Goal: Transaction & Acquisition: Purchase product/service

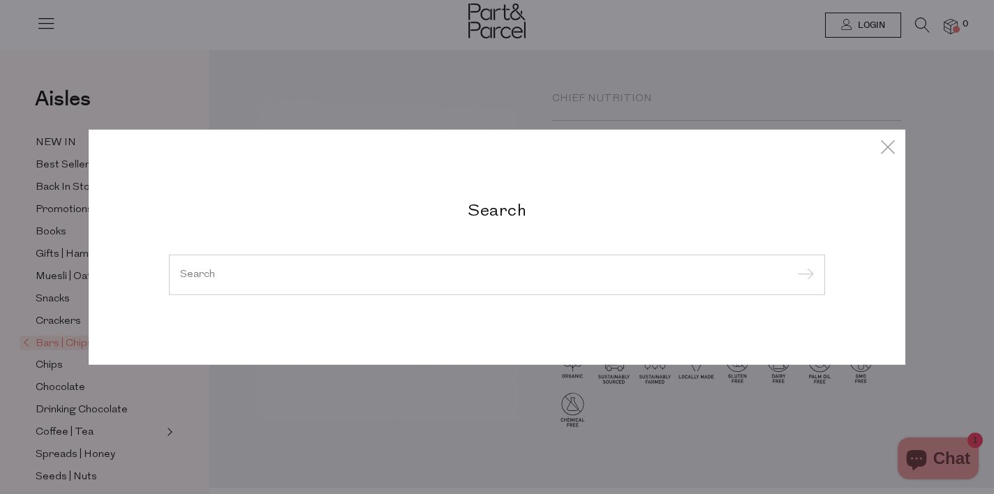
click at [217, 278] on input "search" at bounding box center [497, 274] width 634 height 10
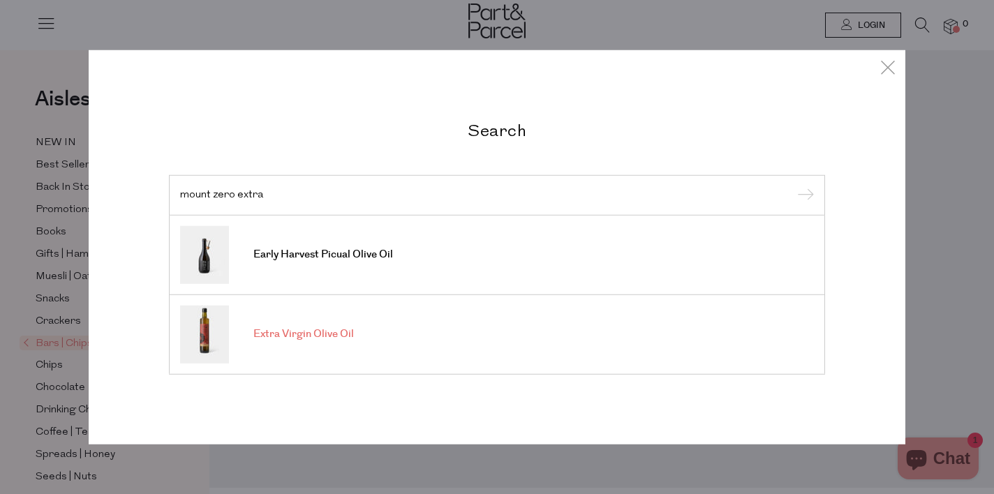
type input "mount zero extra"
click at [276, 341] on span "Extra Virgin Olive Oil" at bounding box center [303, 334] width 100 height 14
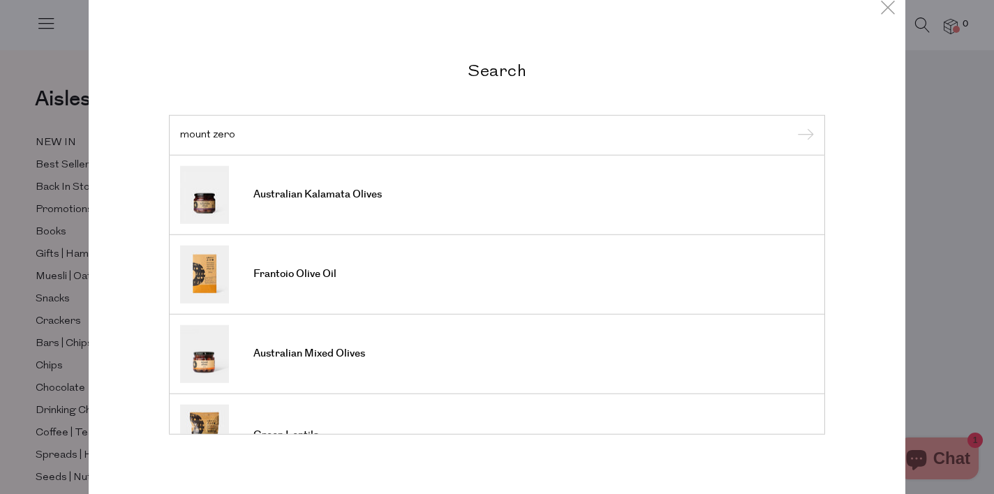
type input "mount zero"
click at [793, 126] on input "submit" at bounding box center [803, 136] width 21 height 21
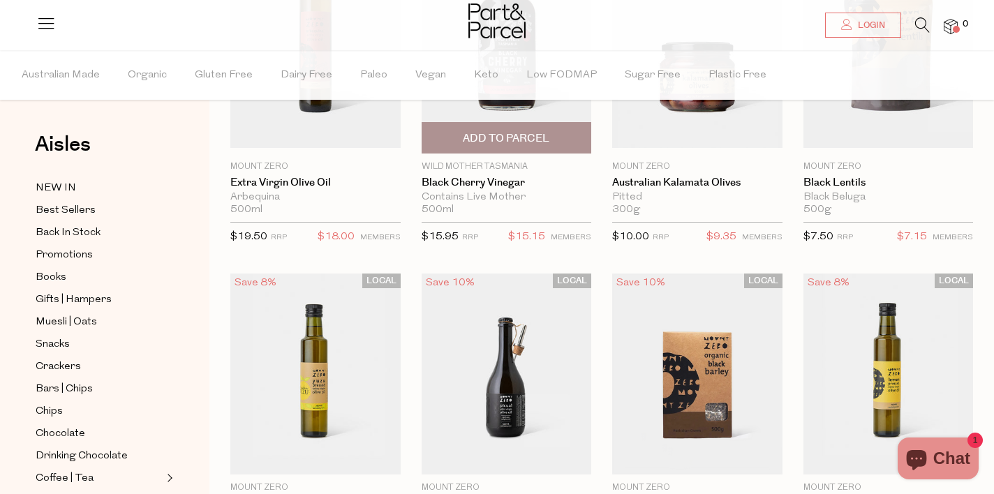
scroll to position [279, 0]
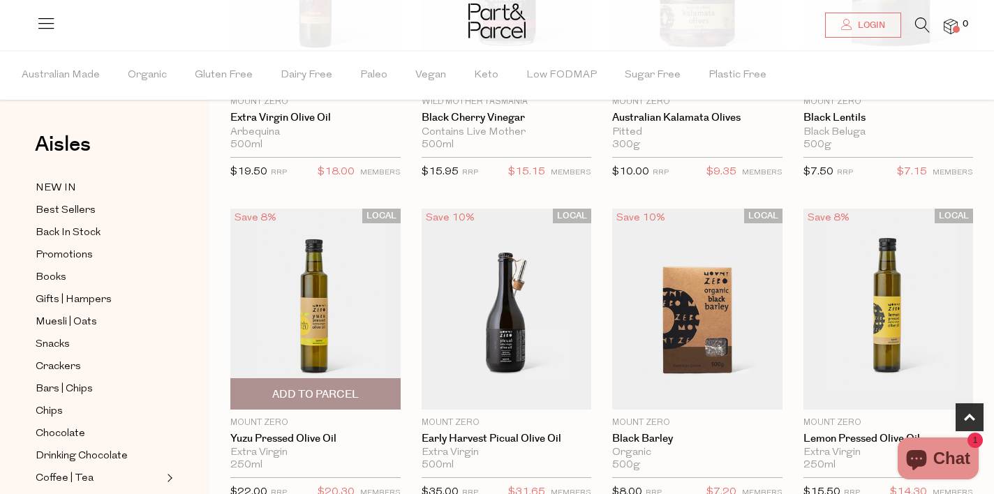
click at [362, 311] on img at bounding box center [315, 309] width 170 height 200
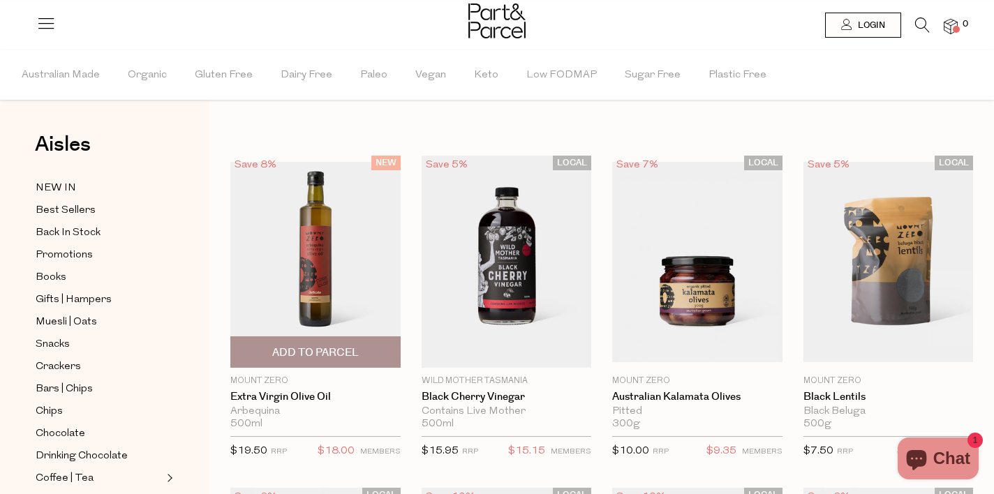
click at [309, 258] on img at bounding box center [315, 262] width 170 height 200
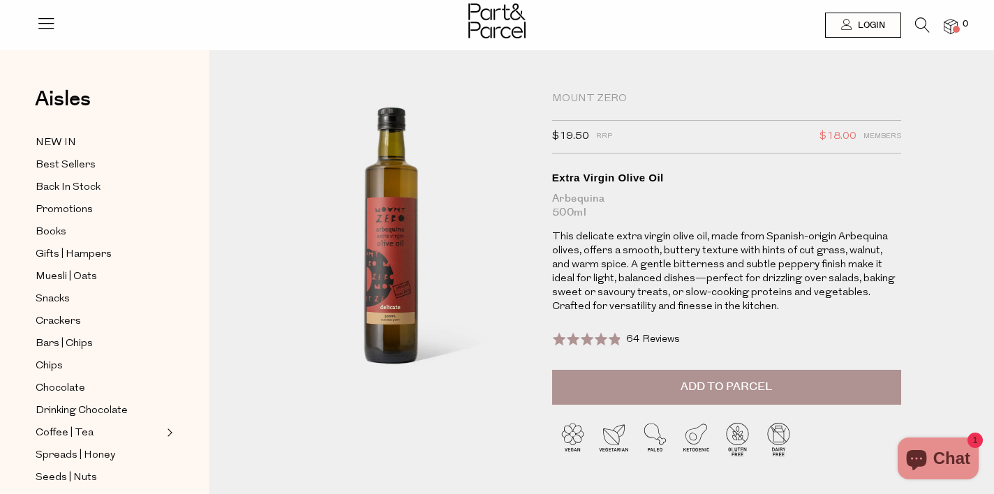
drag, startPoint x: 374, startPoint y: 183, endPoint x: 523, endPoint y: 1, distance: 235.1
click at [925, 22] on icon at bounding box center [922, 24] width 15 height 15
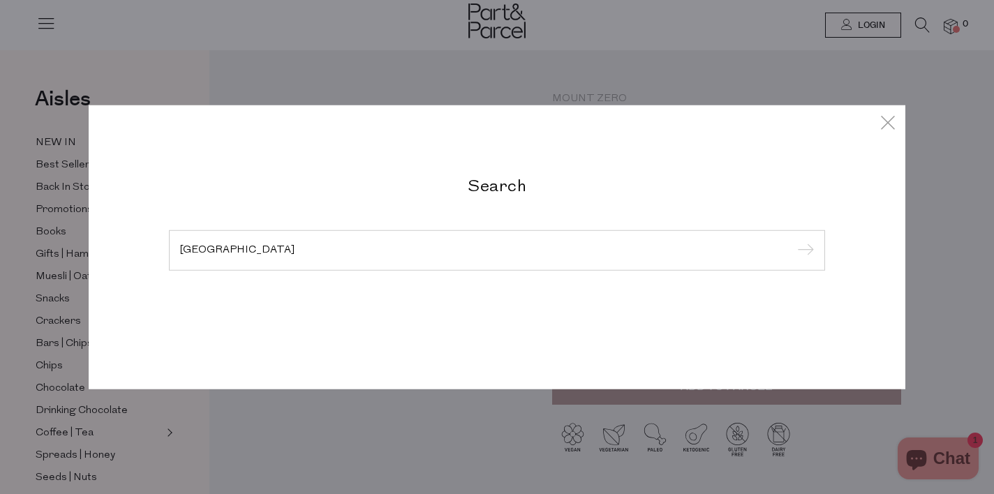
type input "Boulder"
click at [793, 241] on input "submit" at bounding box center [803, 251] width 21 height 21
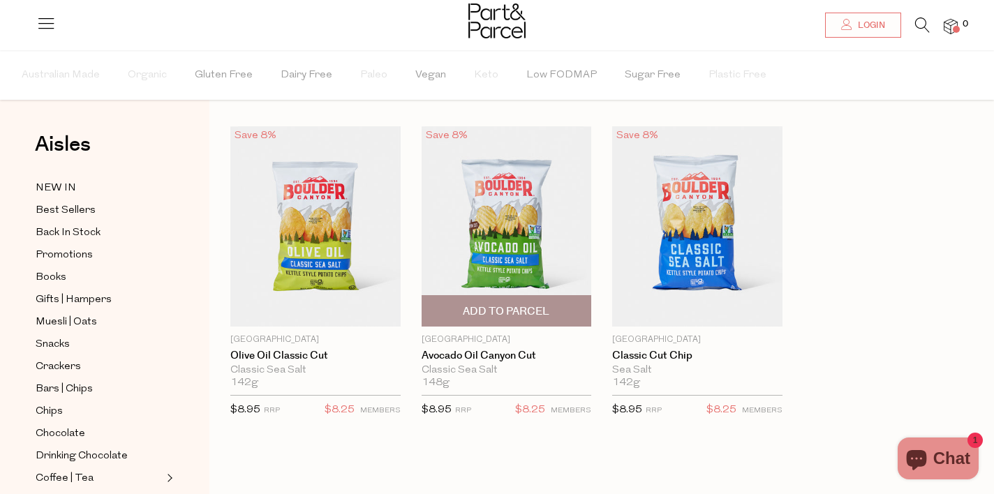
scroll to position [30, 0]
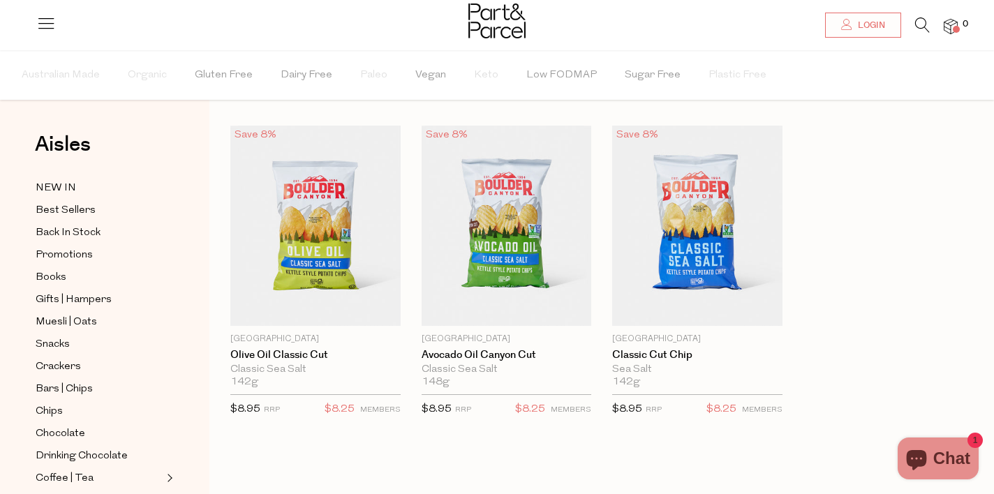
click at [857, 396] on div "Save 8% 1 Add To Parcel [GEOGRAPHIC_DATA] Olive Oil Classic Cut Classic Sea Sal…" at bounding box center [590, 286] width 763 height 320
